Goal: Task Accomplishment & Management: Manage account settings

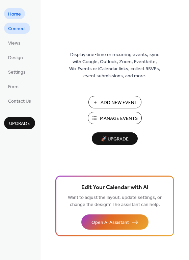
click at [18, 29] on span "Connect" at bounding box center [17, 28] width 18 height 7
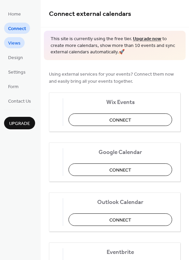
click at [16, 43] on span "Views" at bounding box center [14, 43] width 12 height 7
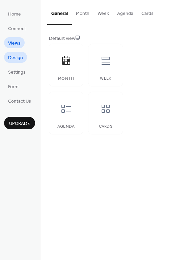
click at [14, 57] on span "Design" at bounding box center [15, 57] width 15 height 7
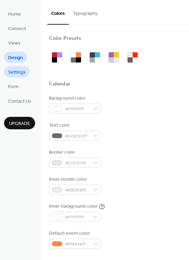
click at [14, 74] on span "Settings" at bounding box center [17, 72] width 18 height 7
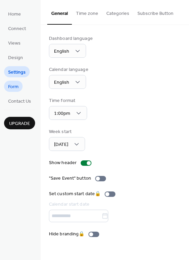
click at [14, 87] on span "Form" at bounding box center [13, 86] width 10 height 7
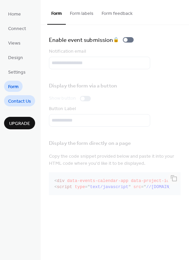
click at [15, 101] on span "Contact Us" at bounding box center [19, 101] width 23 height 7
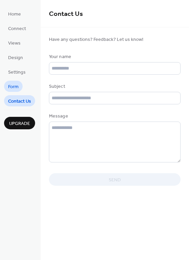
click at [14, 90] on span "Form" at bounding box center [13, 86] width 10 height 7
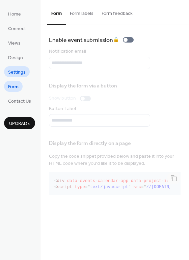
click at [12, 72] on span "Settings" at bounding box center [17, 72] width 18 height 7
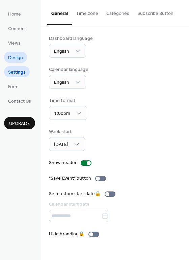
click at [14, 59] on span "Design" at bounding box center [15, 57] width 15 height 7
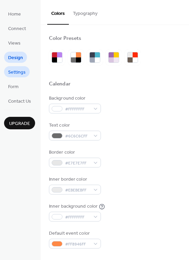
click at [19, 71] on span "Settings" at bounding box center [17, 72] width 18 height 7
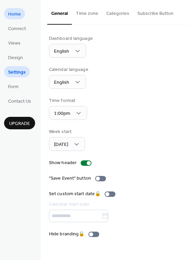
click at [17, 17] on span "Home" at bounding box center [14, 14] width 13 height 7
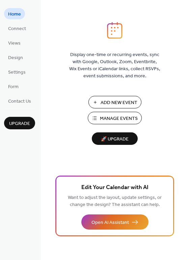
click at [119, 119] on span "Manage Events" at bounding box center [119, 118] width 38 height 7
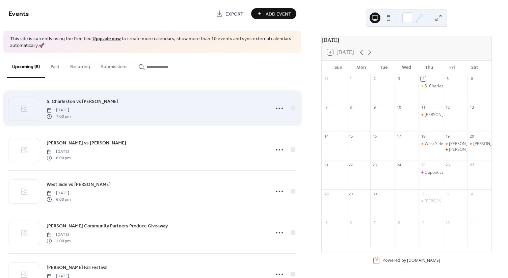
scroll to position [0, 0]
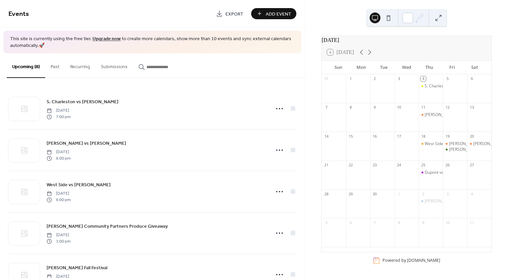
click at [57, 68] on button "Past" at bounding box center [55, 65] width 20 height 24
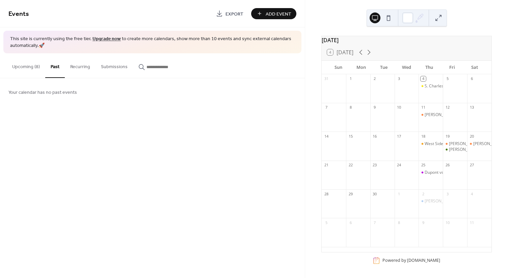
click at [82, 66] on button "Recurring" at bounding box center [80, 65] width 31 height 24
click at [113, 69] on button "Submissions" at bounding box center [114, 65] width 37 height 24
click at [20, 66] on button "Upcoming (8)" at bounding box center [26, 65] width 38 height 24
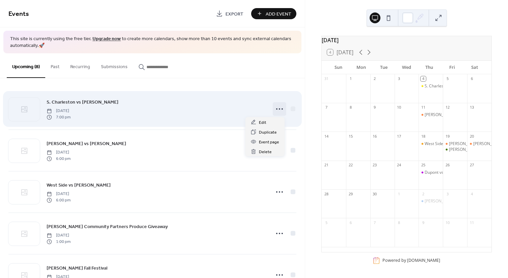
click at [279, 109] on icon at bounding box center [279, 109] width 11 height 11
